Goal: Find specific fact: Find specific fact

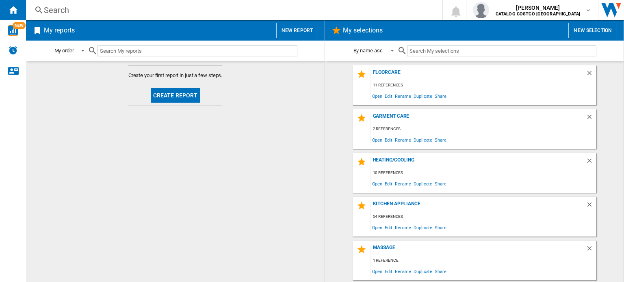
click at [140, 13] on div "Search" at bounding box center [232, 9] width 377 height 11
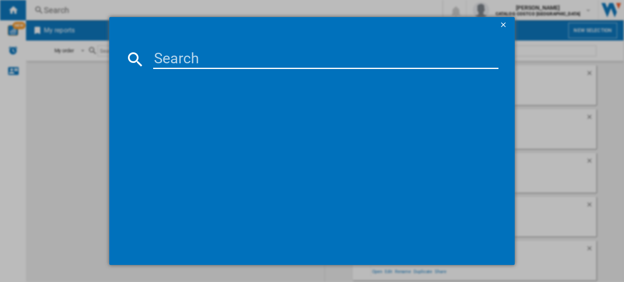
click at [225, 56] on input at bounding box center [325, 59] width 345 height 19
paste input "Compact Design Adjustable Temperature up to 210 degrees Shake Reminder, Auto Pa…"
type input "Compact Design Adjustable Temperature up to 210 degrees Shake Reminder, Auto Pa…"
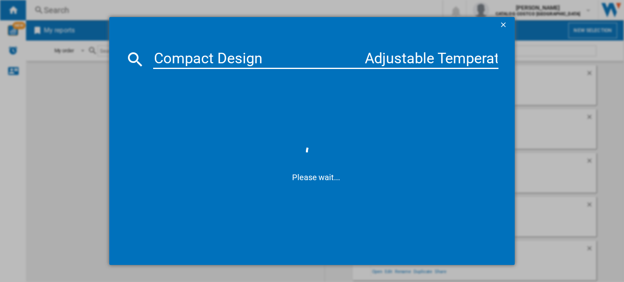
drag, startPoint x: 494, startPoint y: 57, endPoint x: 88, endPoint y: 65, distance: 405.9
click at [36, 64] on div "Compact Design Adjustable Temperature up to 210 degrees Shake Reminder, Auto Pa…" at bounding box center [312, 141] width 624 height 282
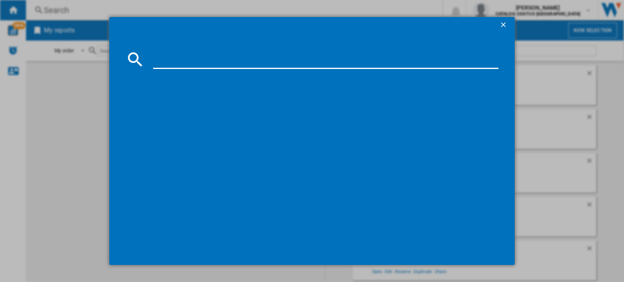
click at [245, 66] on input at bounding box center [325, 59] width 345 height 19
type input "v"
paste input "AFS8OBLU"
type input "AFS8OBLU"
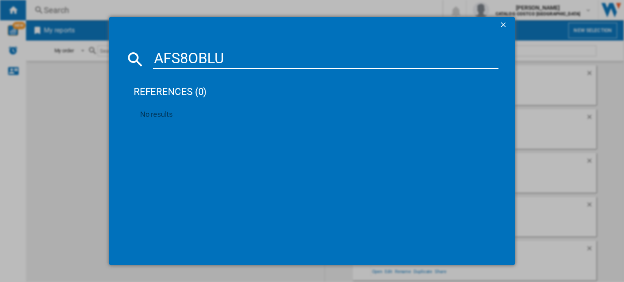
click at [500, 24] on ng-md-icon "getI18NText('BUTTONS.CLOSE_DIALOG')" at bounding box center [504, 26] width 10 height 10
